Goal: Find specific page/section: Find specific page/section

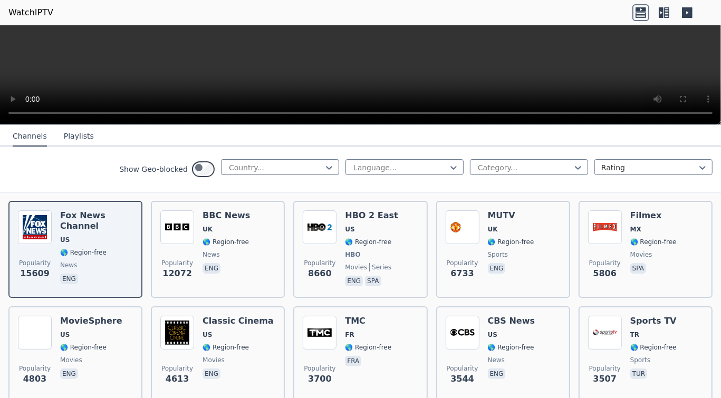
scroll to position [57, 0]
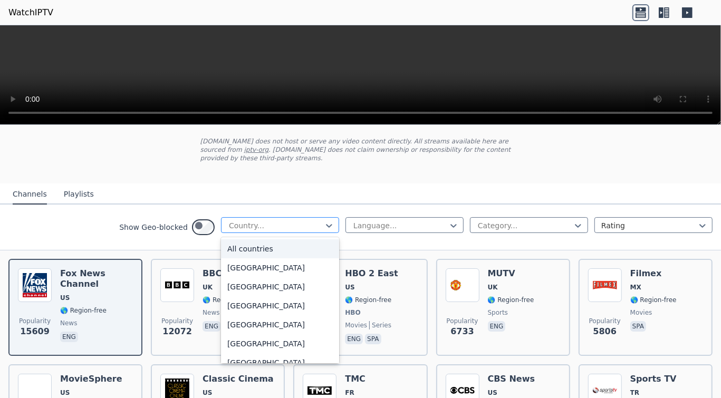
click at [228, 231] on div at bounding box center [276, 226] width 96 height 11
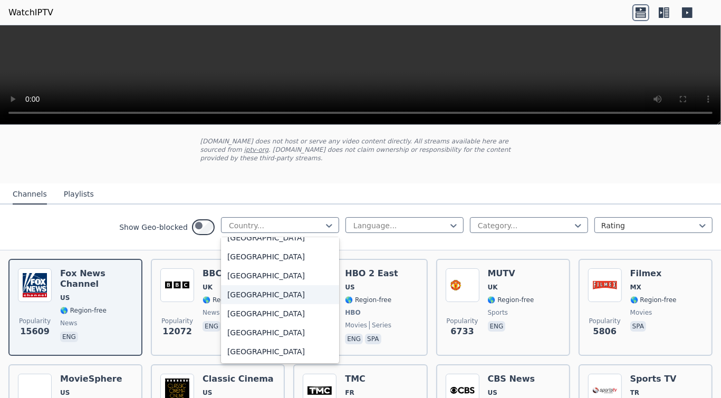
scroll to position [4233, 0]
click at [221, 190] on div "[GEOGRAPHIC_DATA]" at bounding box center [280, 180] width 118 height 19
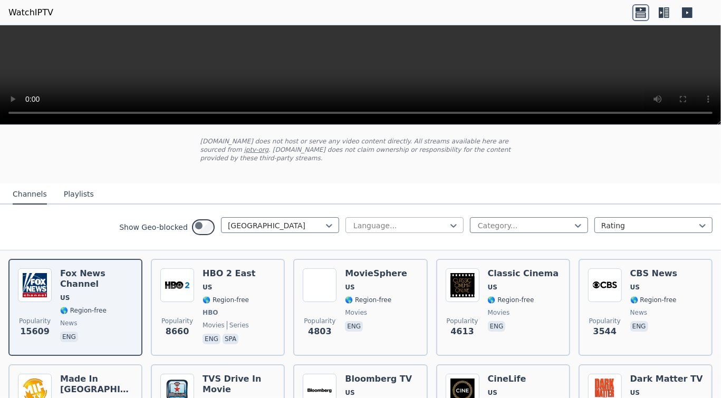
click at [352, 231] on div at bounding box center [400, 226] width 96 height 11
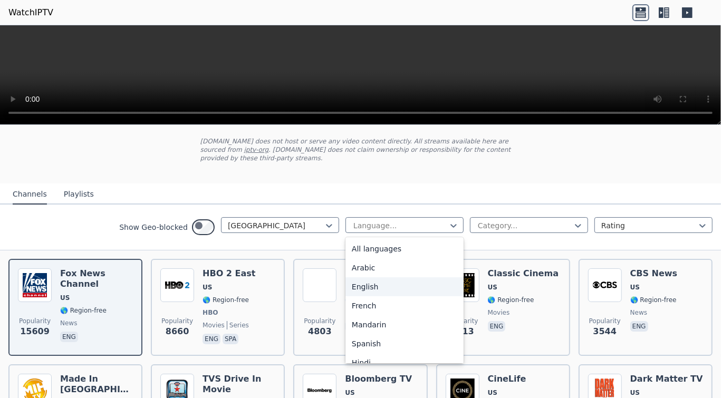
click at [346, 297] on div "English" at bounding box center [405, 287] width 118 height 19
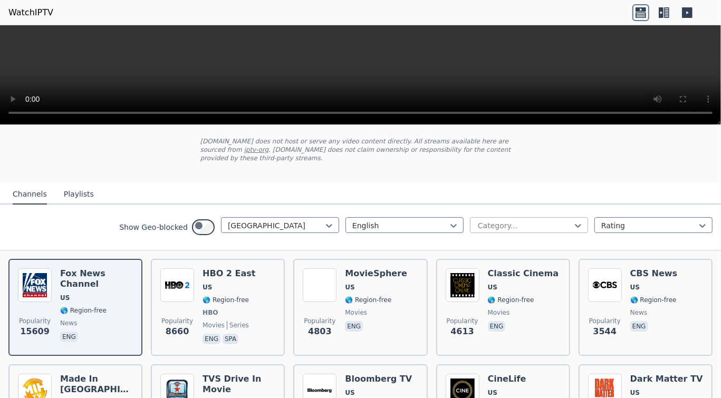
click at [477, 231] on div at bounding box center [525, 226] width 96 height 11
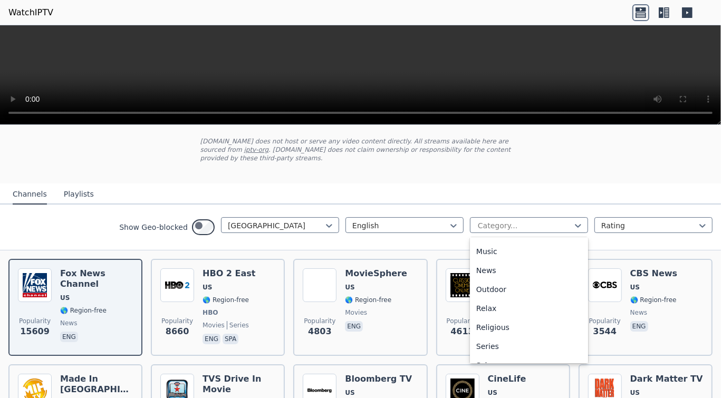
scroll to position [288, 0]
click at [470, 294] on div "News" at bounding box center [529, 284] width 118 height 19
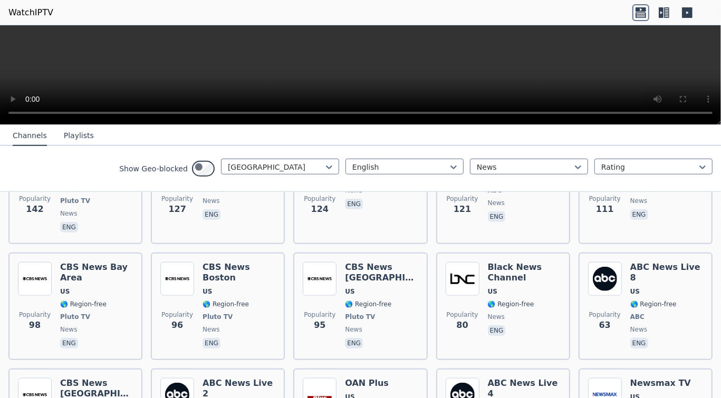
scroll to position [130, 0]
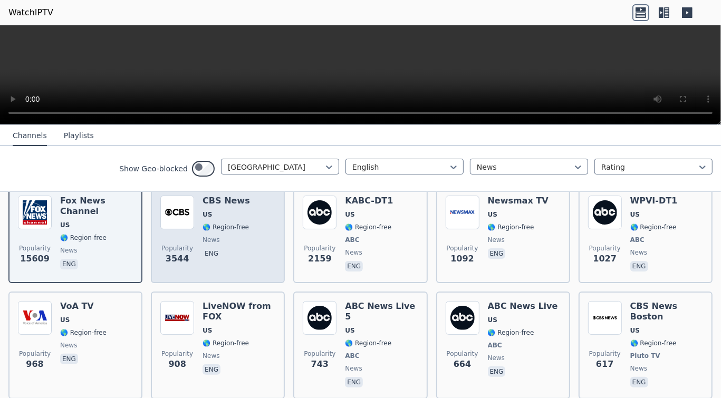
click at [242, 244] on span "news" at bounding box center [226, 240] width 47 height 8
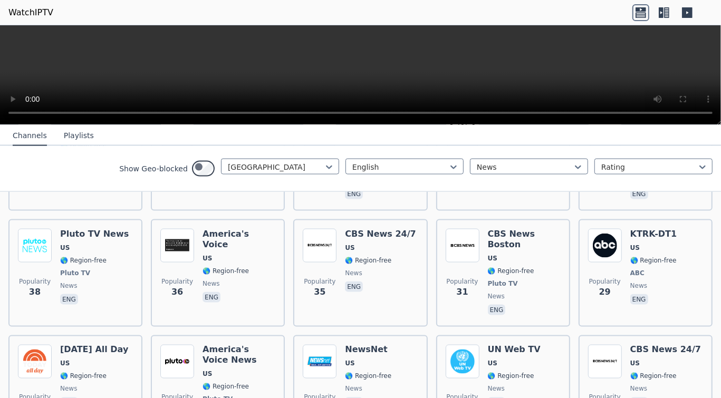
scroll to position [1129, 0]
